Goal: Task Accomplishment & Management: Use online tool/utility

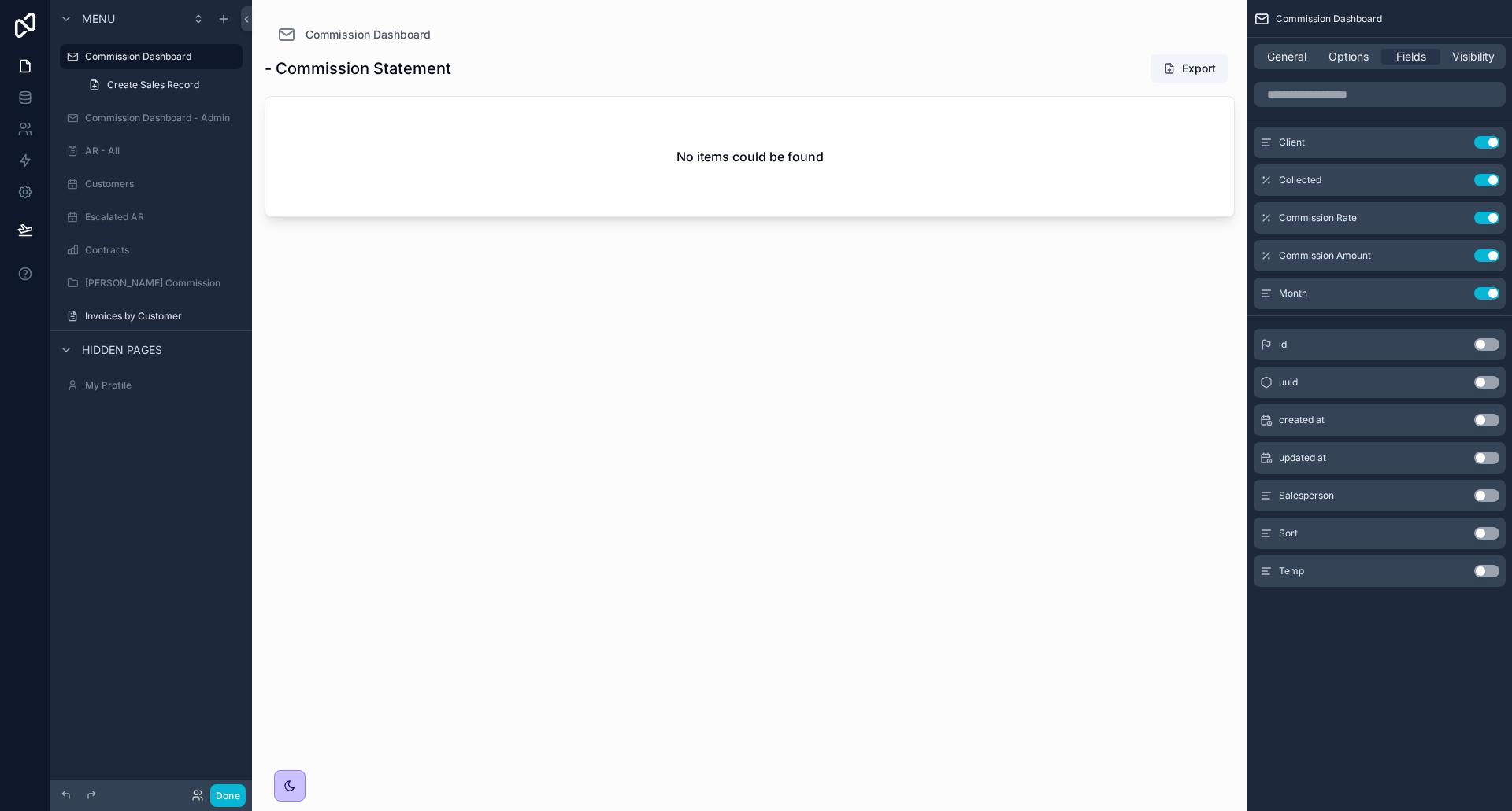
click at [193, 788] on div "Done" at bounding box center [214, 796] width 63 height 23
click at [196, 795] on icon at bounding box center [195, 793] width 4 height 4
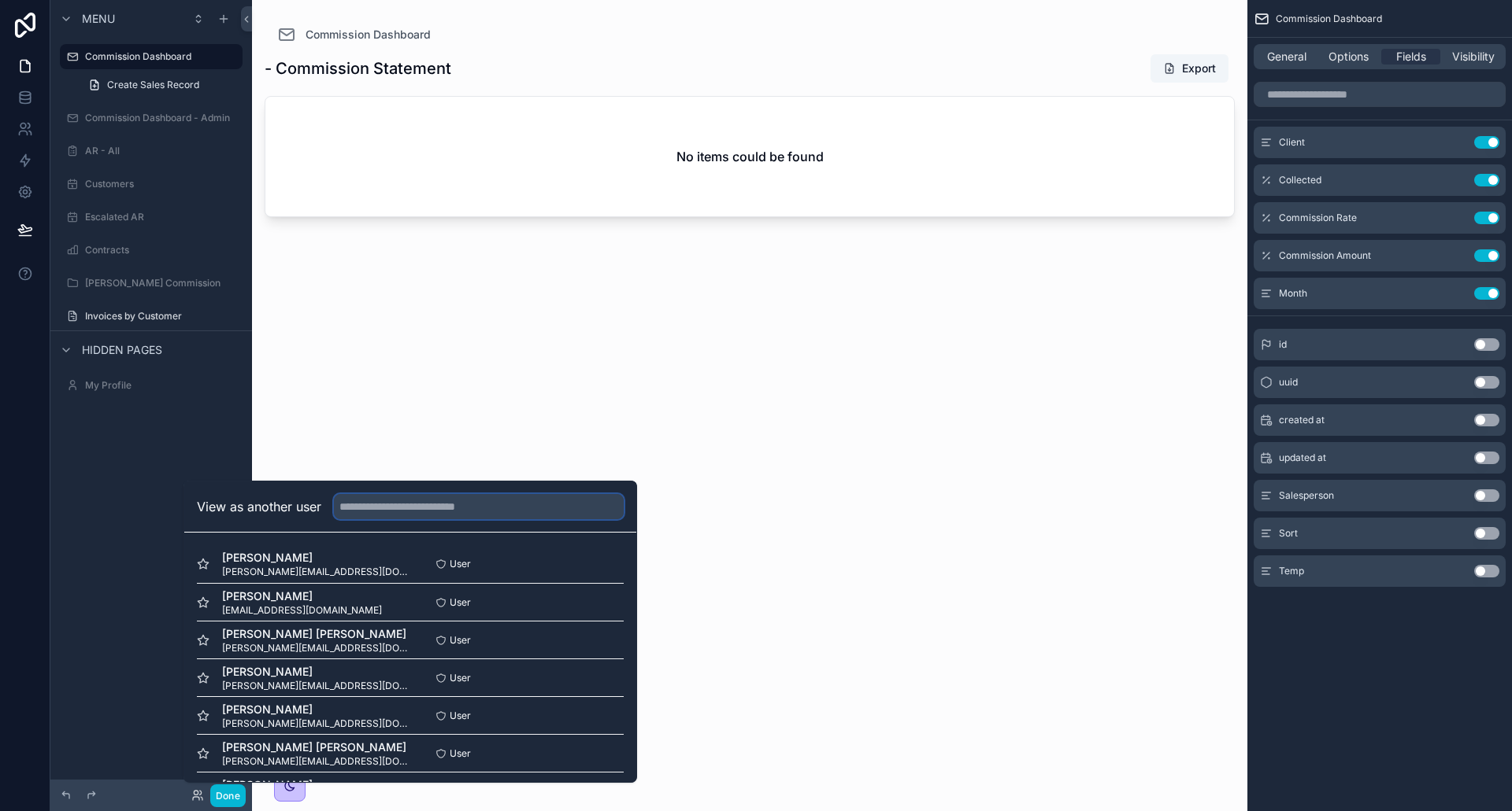
click at [368, 496] on input "text" at bounding box center [479, 506] width 290 height 25
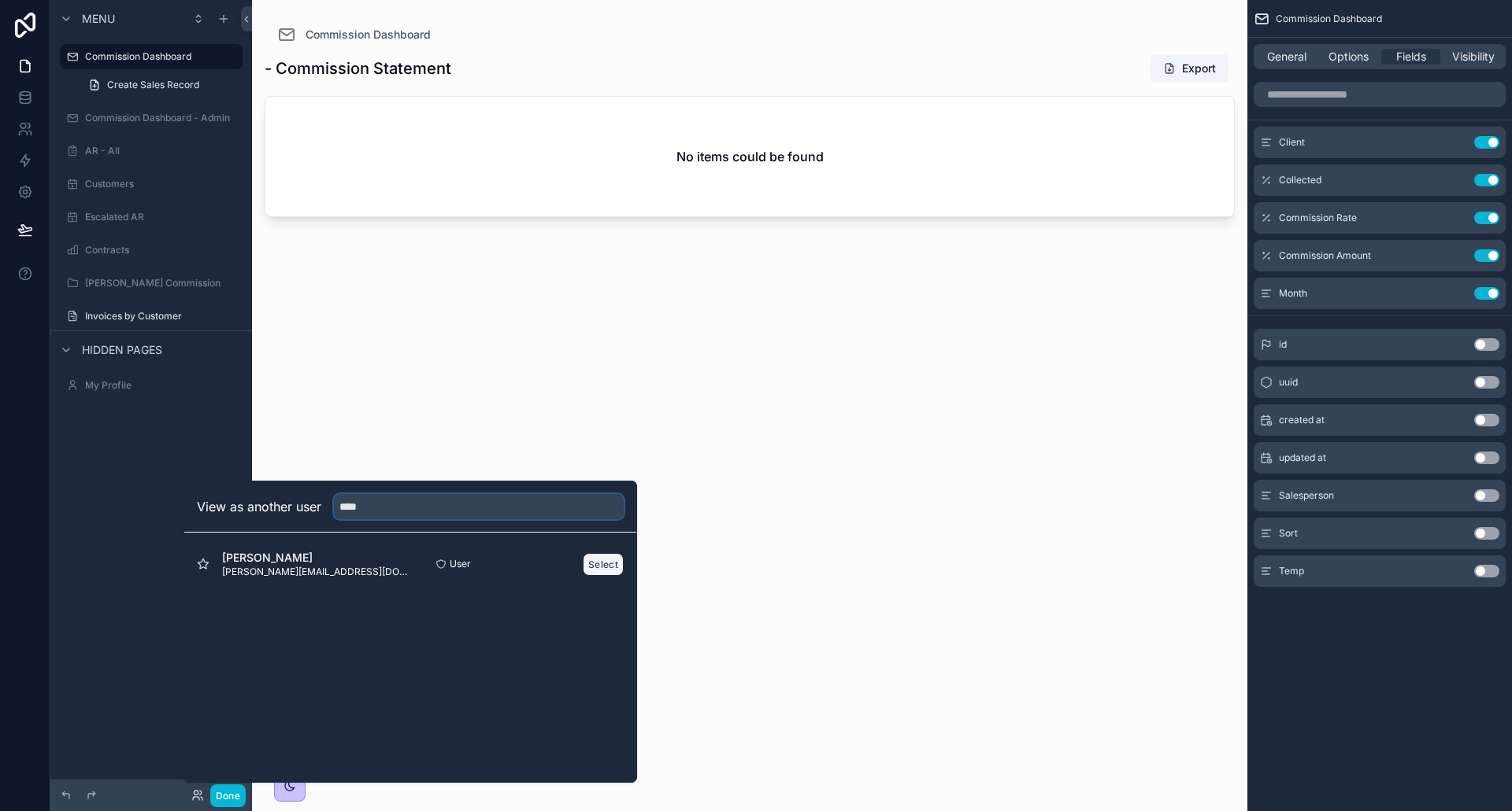
type input "****"
click at [599, 562] on button "Select" at bounding box center [603, 565] width 41 height 23
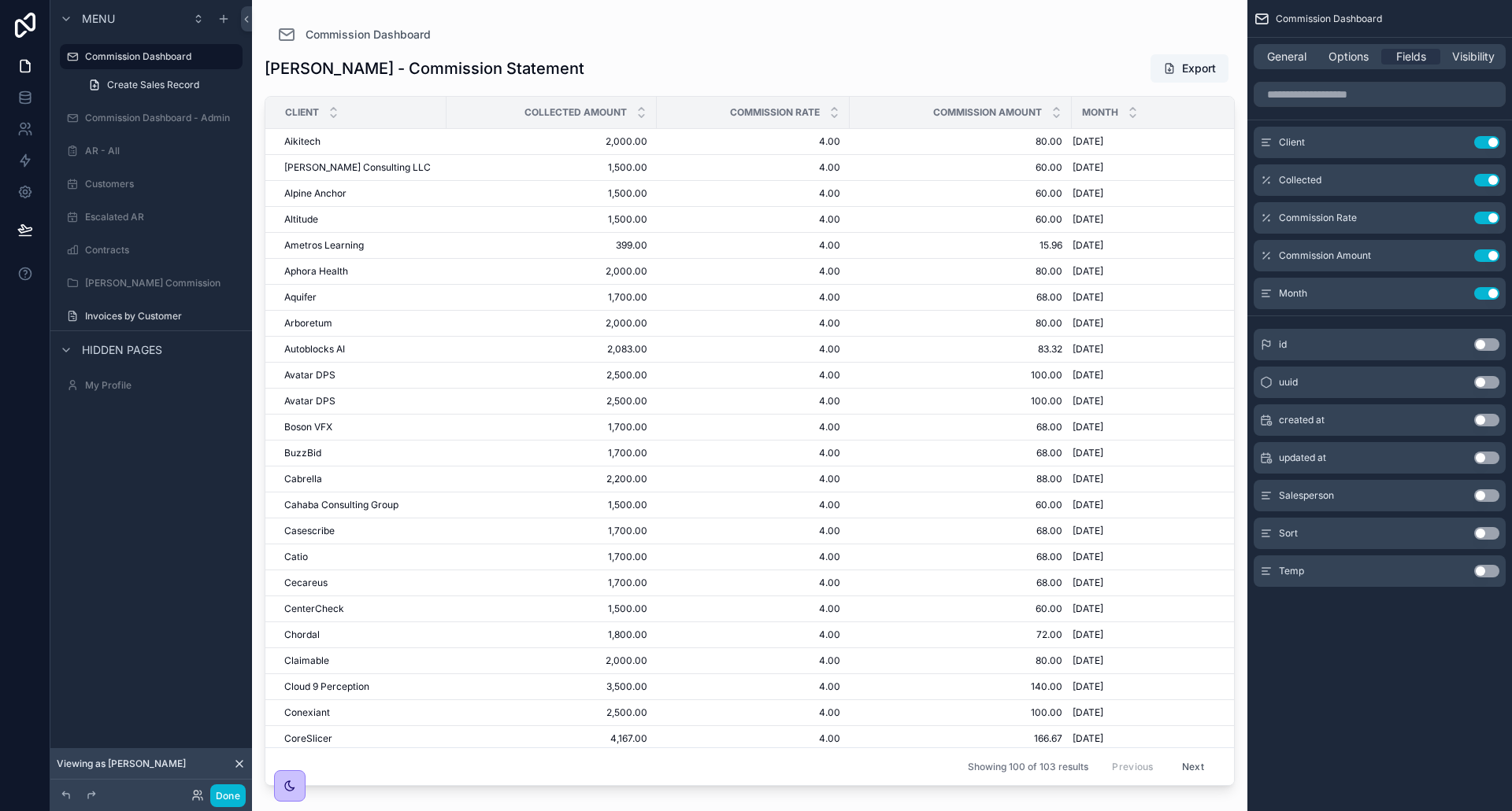
click at [639, 318] on div "scrollable content" at bounding box center [750, 396] width 995 height 793
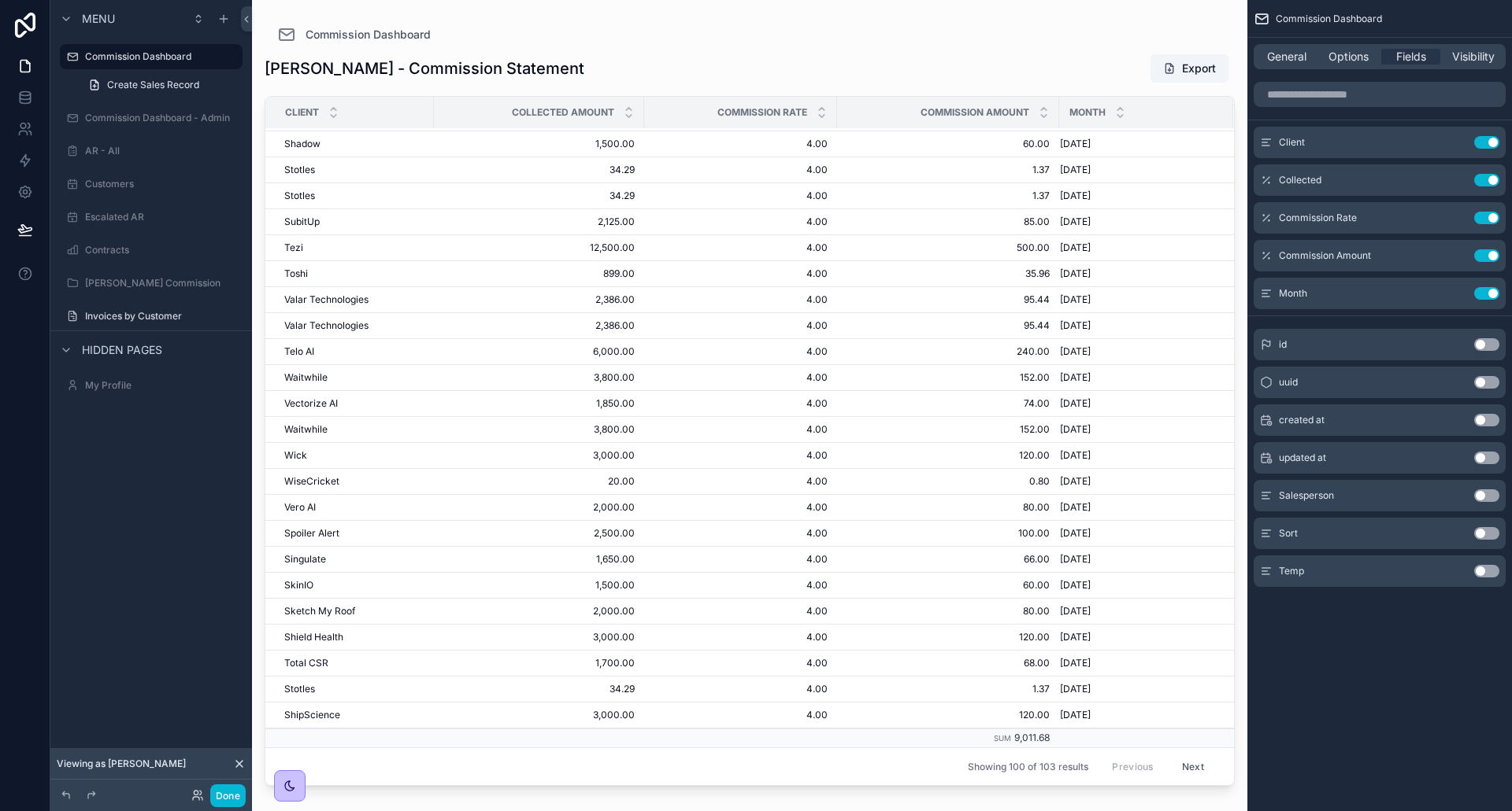
scroll to position [2010, 0]
click at [1177, 756] on button "Next" at bounding box center [1193, 767] width 44 height 24
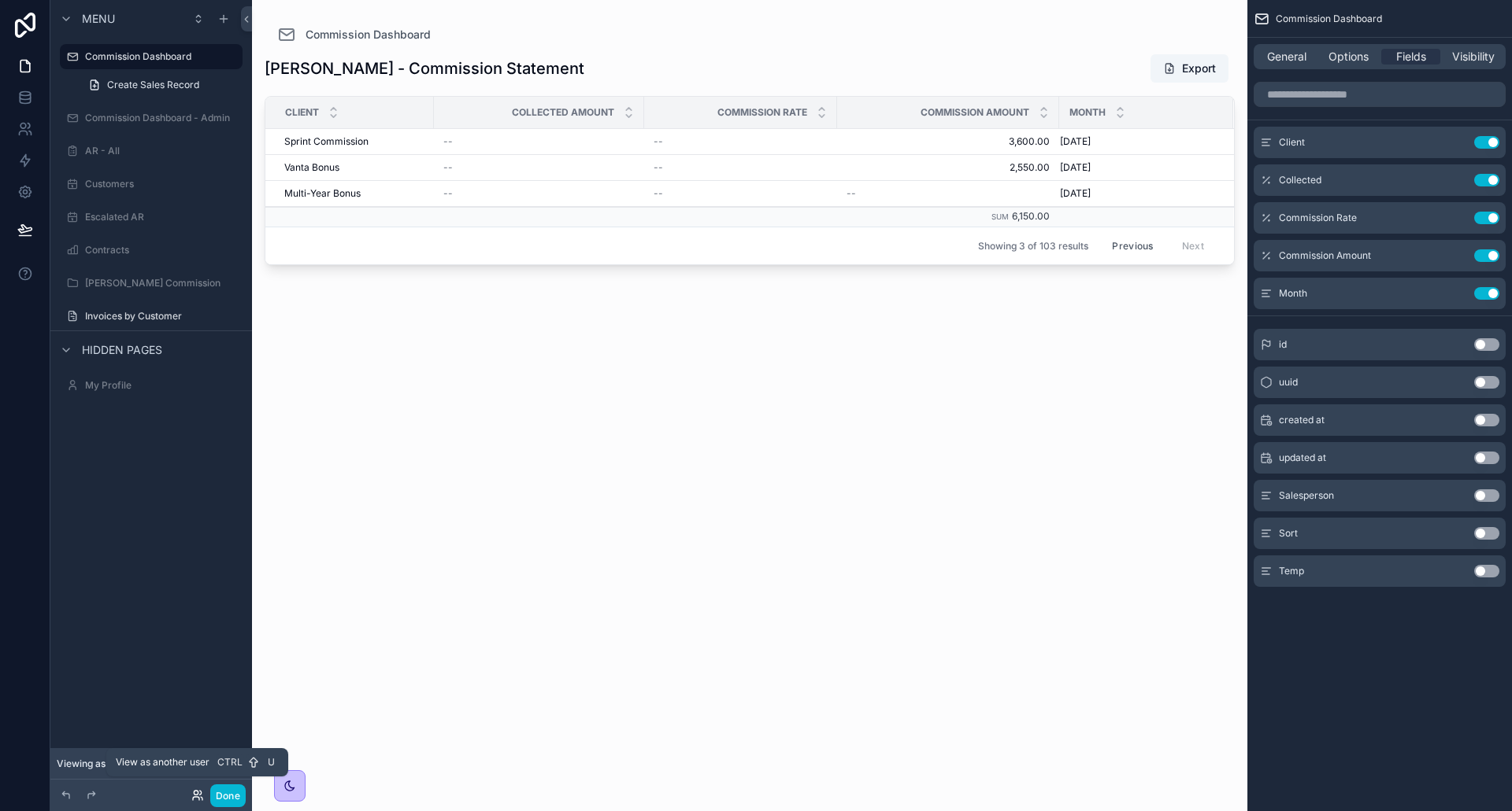
click at [196, 794] on icon at bounding box center [198, 795] width 13 height 13
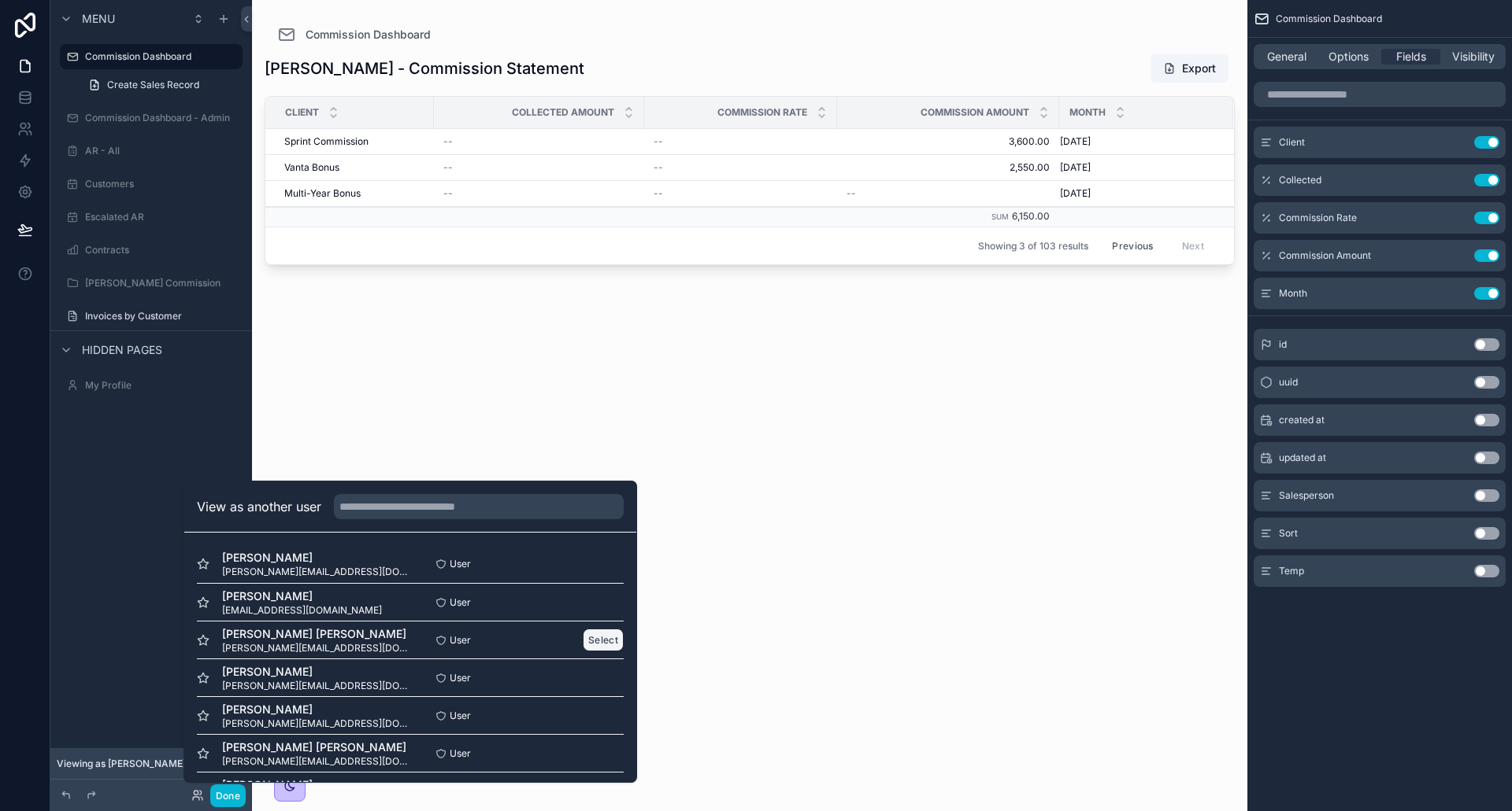
click at [587, 638] on button "Select" at bounding box center [603, 640] width 41 height 23
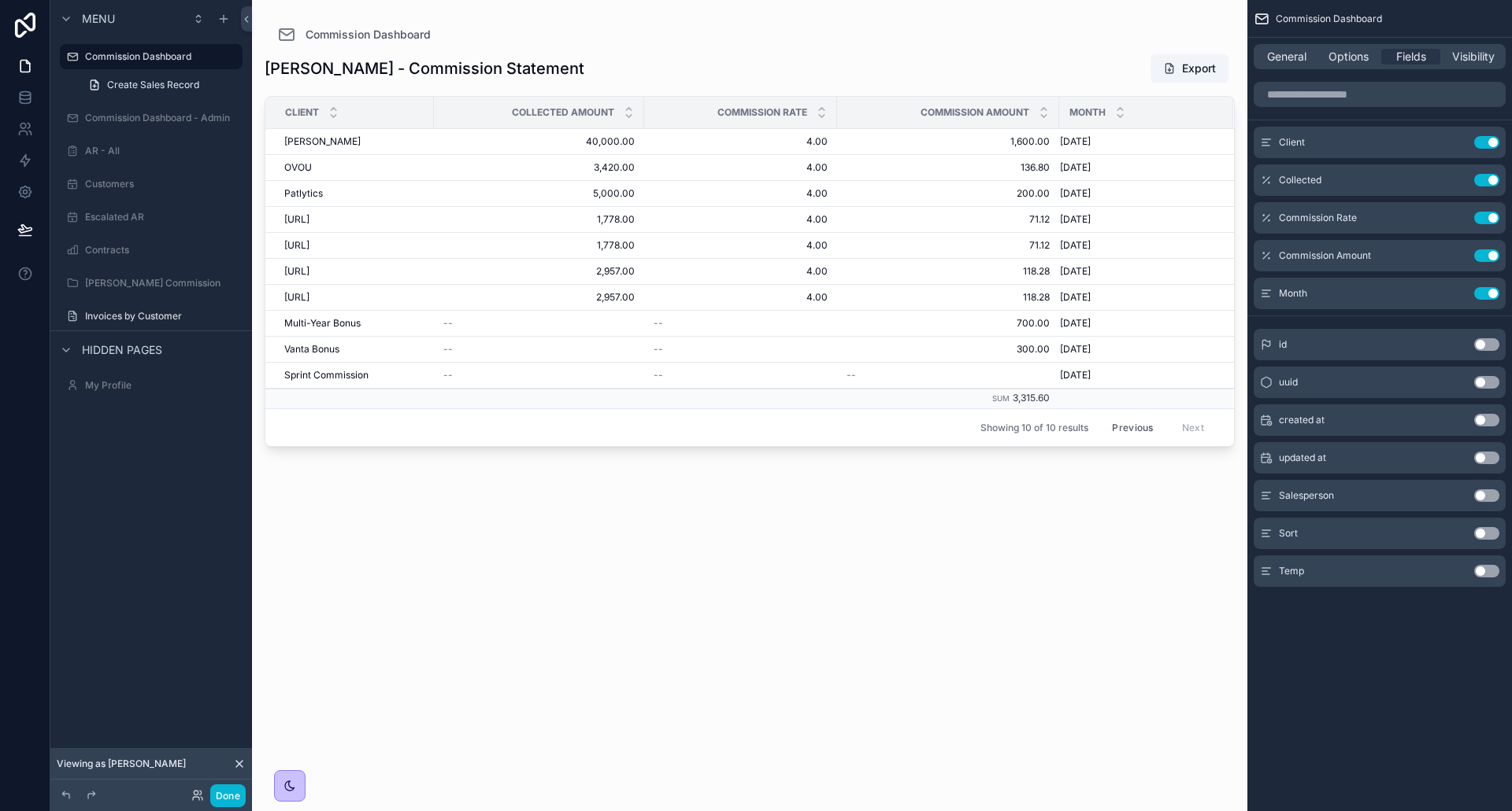
click at [759, 540] on div "[PERSON_NAME] - Commission Statement Export Client Collected Amount Commission …" at bounding box center [749, 418] width 970 height 749
